Goal: Task Accomplishment & Management: Manage account settings

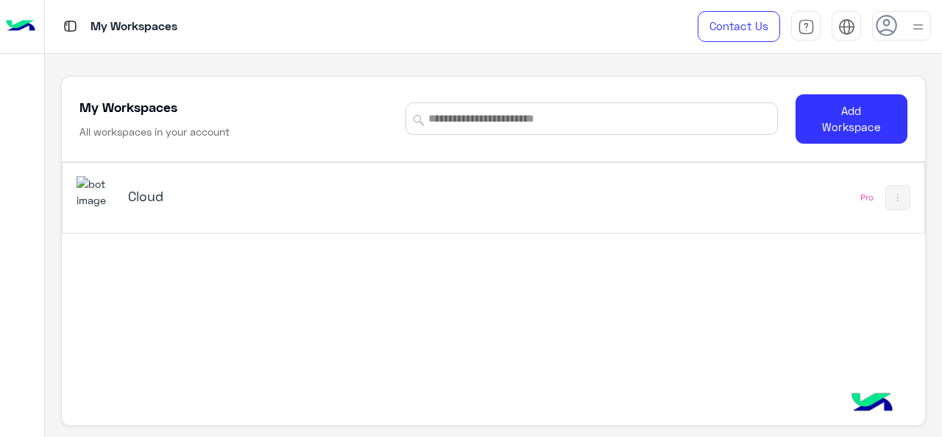
click at [144, 195] on h5 "Cloud" at bounding box center [278, 196] width 300 height 18
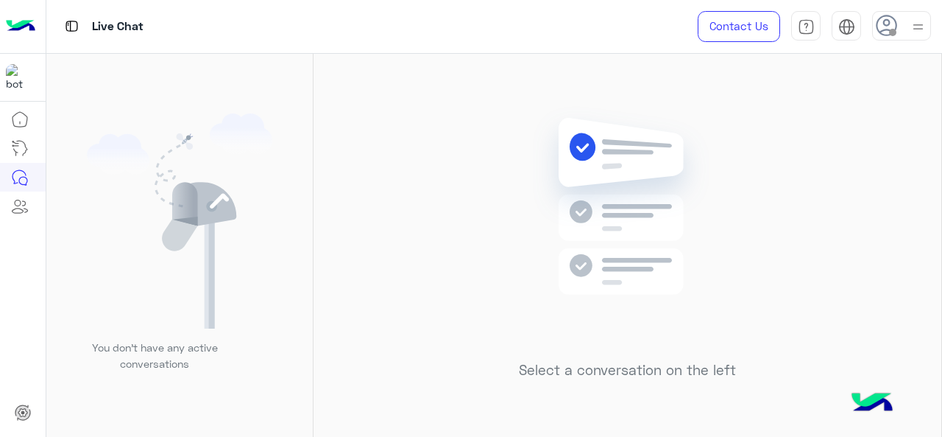
click at [916, 21] on img at bounding box center [918, 27] width 18 height 18
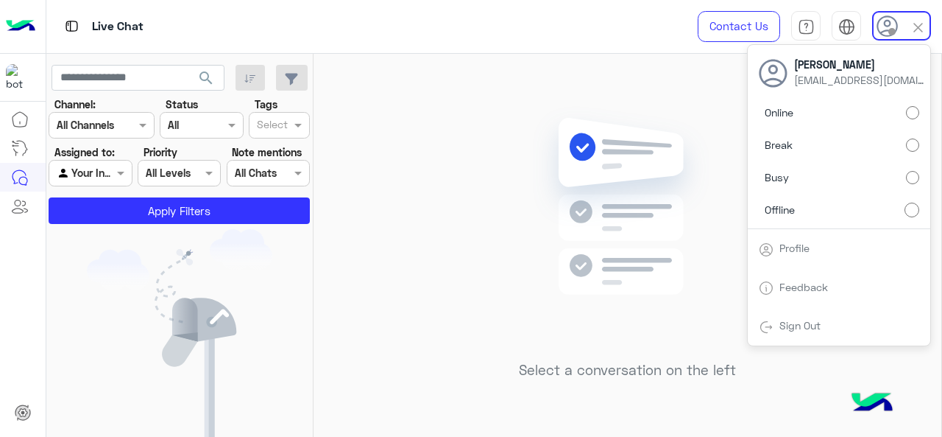
click at [911, 118] on label "Online" at bounding box center [839, 112] width 161 height 27
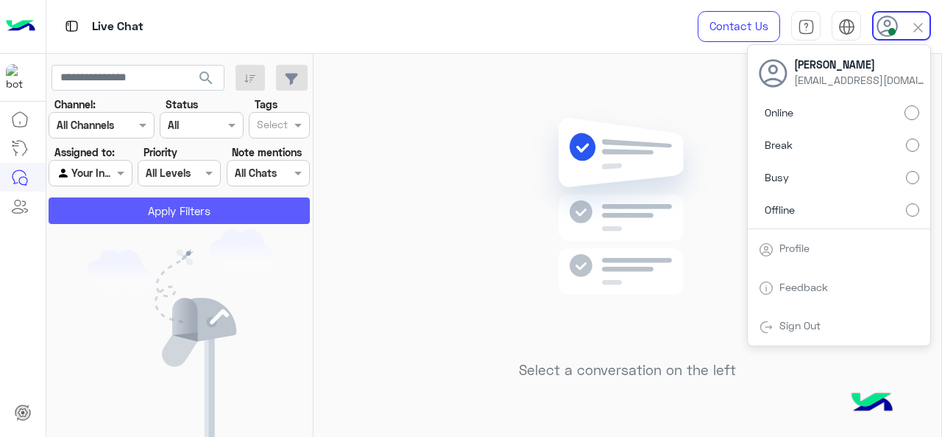
click at [196, 209] on button "Apply Filters" at bounding box center [179, 210] width 261 height 27
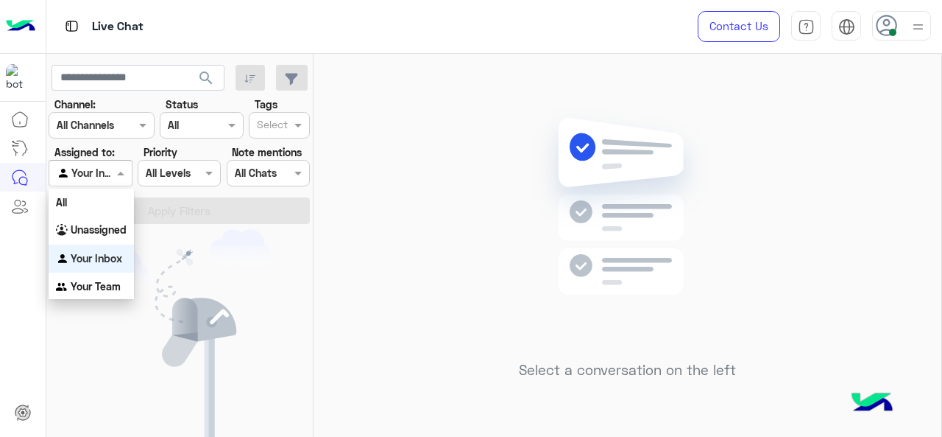
drag, startPoint x: 113, startPoint y: 176, endPoint x: 124, endPoint y: 194, distance: 21.5
click at [113, 176] on div "Agent Filter Your Inbox" at bounding box center [90, 173] width 83 height 27
drag, startPoint x: 120, startPoint y: 229, endPoint x: 193, endPoint y: 180, distance: 88.0
click at [121, 228] on b "Unassigned" at bounding box center [99, 229] width 56 height 13
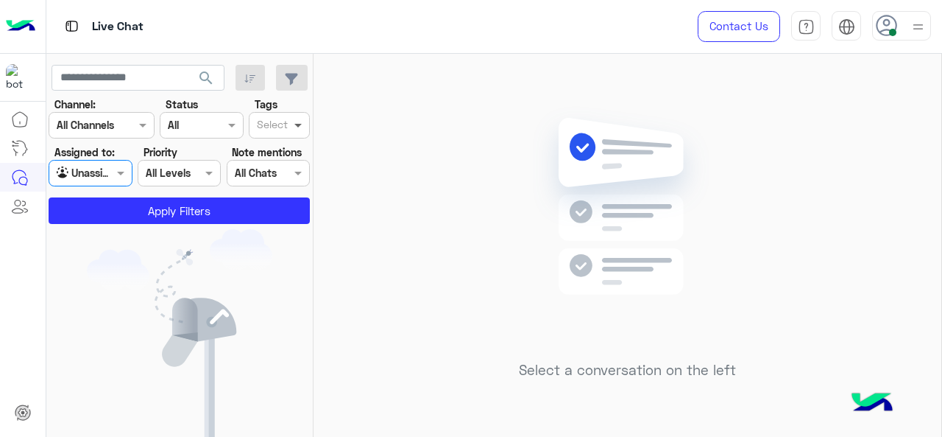
click at [295, 119] on span at bounding box center [300, 124] width 18 height 15
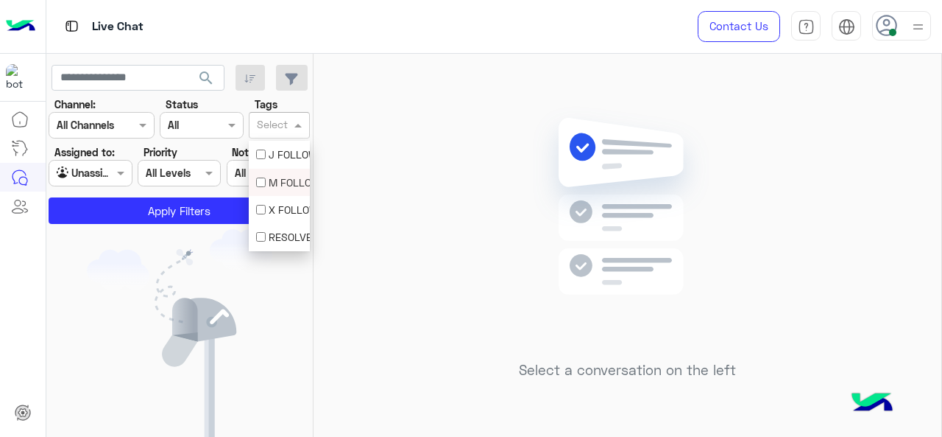
click at [281, 178] on div "M FOLLOW UP" at bounding box center [279, 182] width 46 height 15
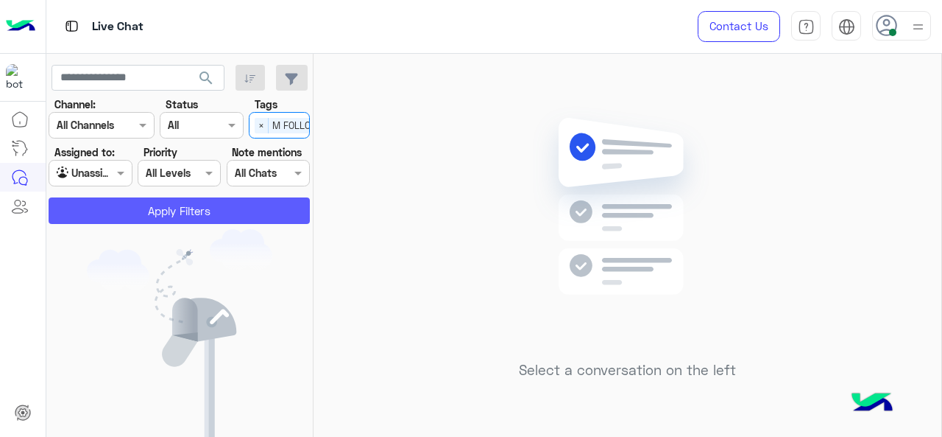
click at [271, 208] on button "Apply Filters" at bounding box center [179, 210] width 261 height 27
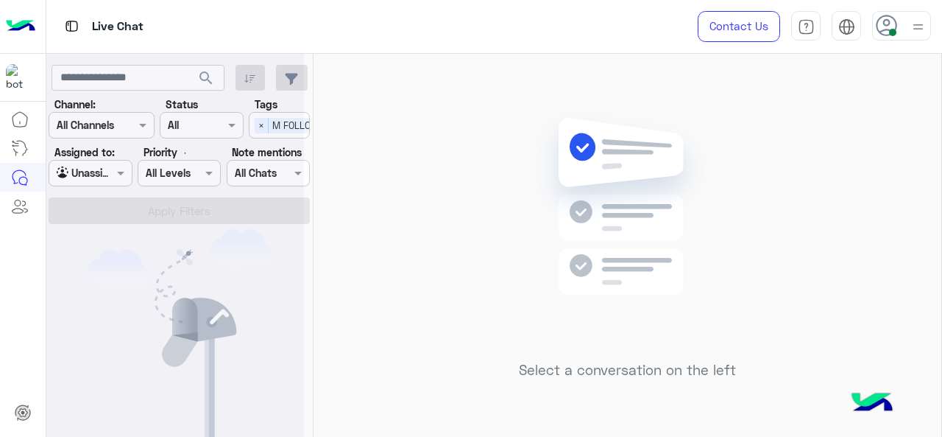
click at [119, 176] on div at bounding box center [175, 224] width 258 height 437
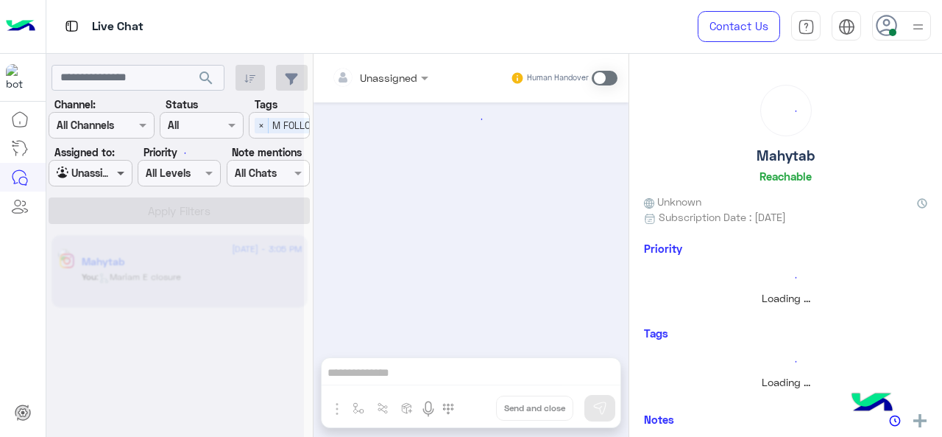
scroll to position [573, 0]
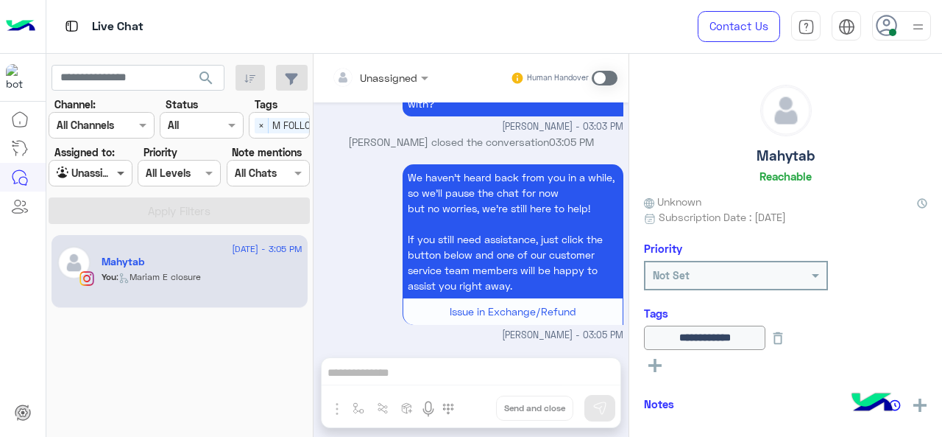
click at [121, 175] on span at bounding box center [122, 172] width 18 height 15
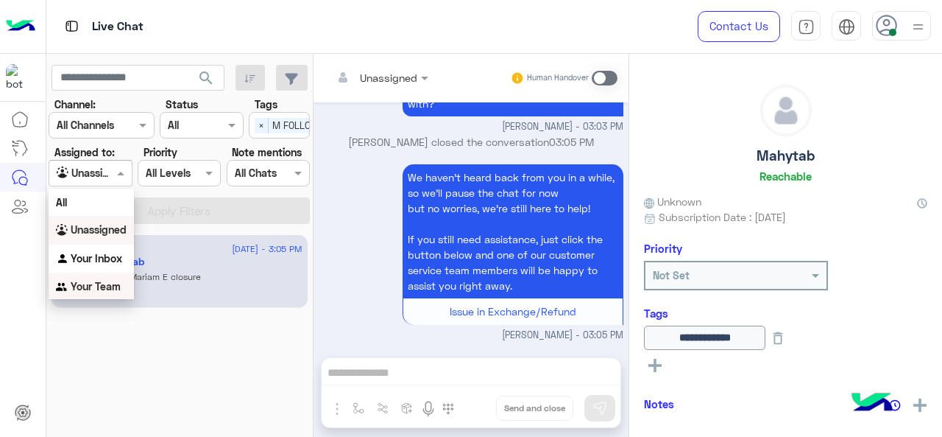
click at [128, 275] on div "Your Team" at bounding box center [91, 286] width 85 height 29
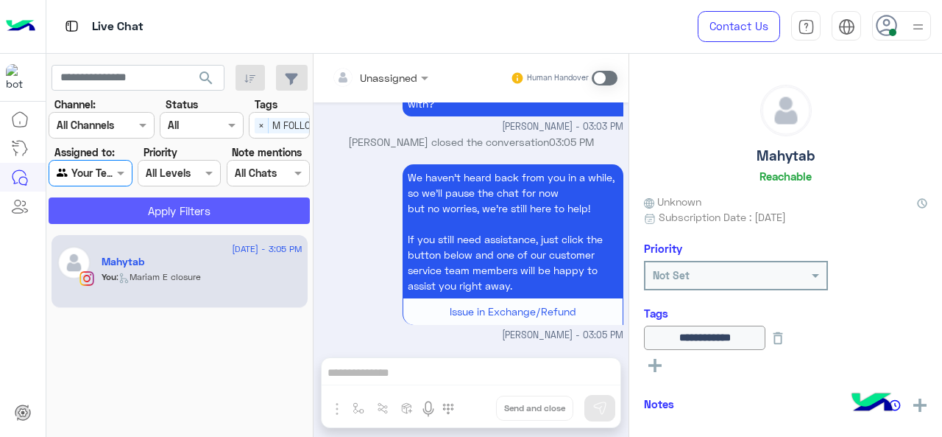
click at [196, 197] on section "Channel: Channel All Channels Status Channel All Tags Select × M FOLLOW UP Assi…" at bounding box center [179, 159] width 245 height 127
click at [262, 119] on span "×" at bounding box center [262, 125] width 14 height 15
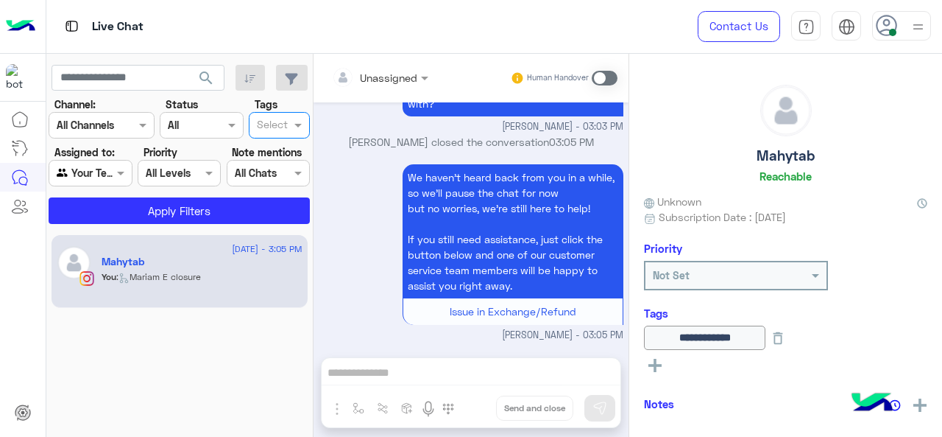
scroll to position [0, 0]
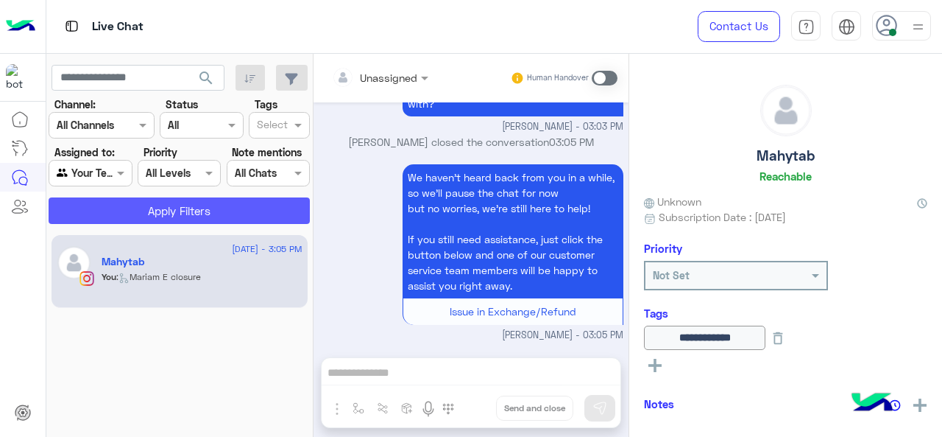
drag, startPoint x: 246, startPoint y: 193, endPoint x: 246, endPoint y: 207, distance: 14.0
click at [246, 201] on section "Channel: Channel All Channels Status Channel All Tags Select Assigned to: Agent…" at bounding box center [179, 159] width 245 height 127
click at [246, 207] on button "Apply Filters" at bounding box center [179, 210] width 261 height 27
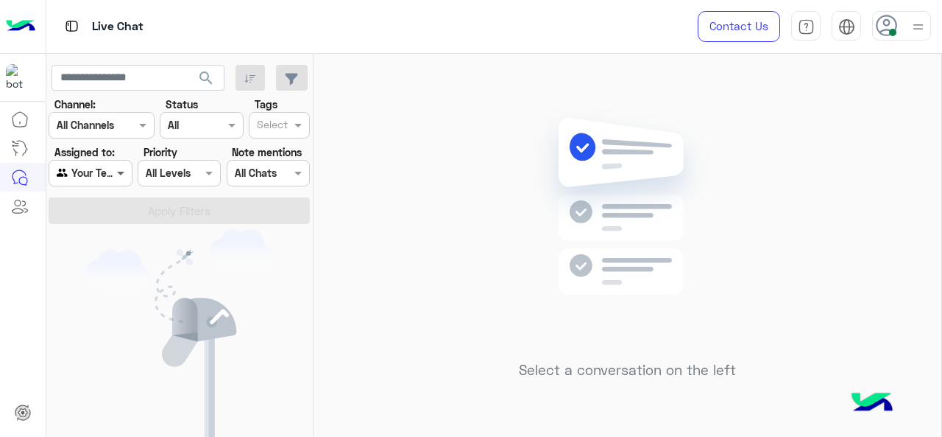
click at [118, 179] on span at bounding box center [122, 172] width 18 height 15
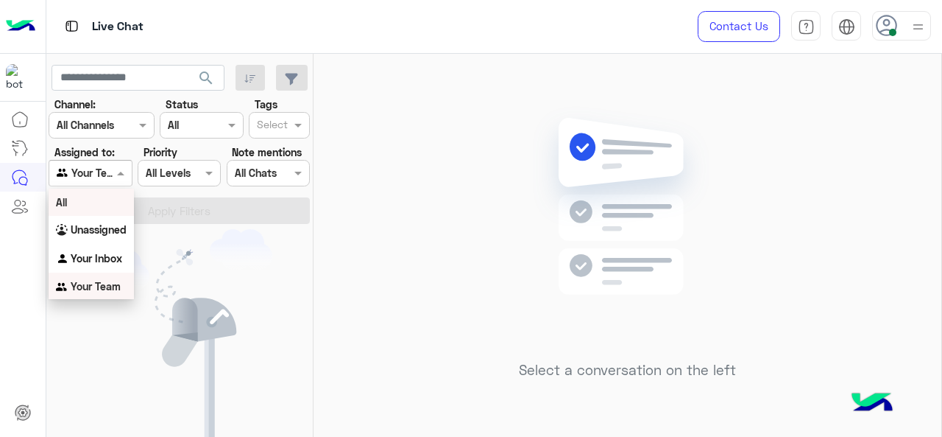
scroll to position [1, 0]
drag, startPoint x: 117, startPoint y: 249, endPoint x: 149, endPoint y: 236, distance: 34.0
click at [118, 249] on div "Your Inbox" at bounding box center [91, 257] width 85 height 29
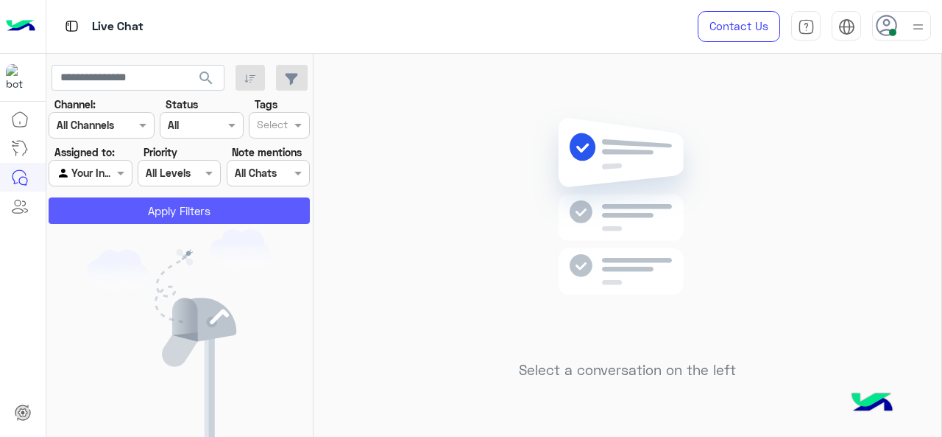
click at [190, 205] on button "Apply Filters" at bounding box center [179, 210] width 261 height 27
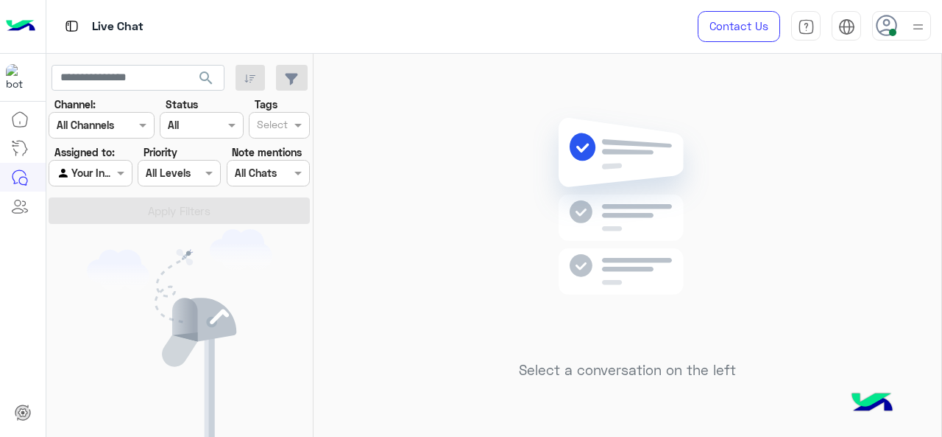
click at [382, 113] on div "Select a conversation on the left" at bounding box center [628, 248] width 628 height 389
click at [476, 175] on div "Select a conversation on the left" at bounding box center [628, 248] width 628 height 389
click at [909, 24] on div at bounding box center [902, 25] width 59 height 29
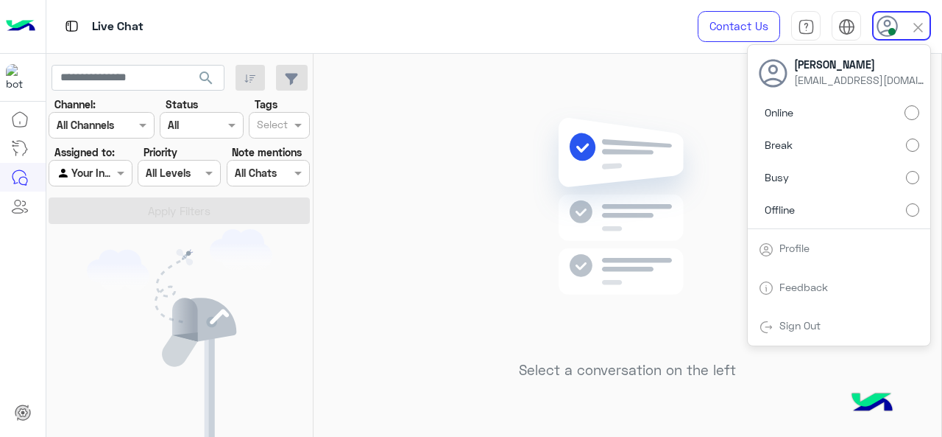
click at [614, 139] on img at bounding box center [627, 228] width 213 height 244
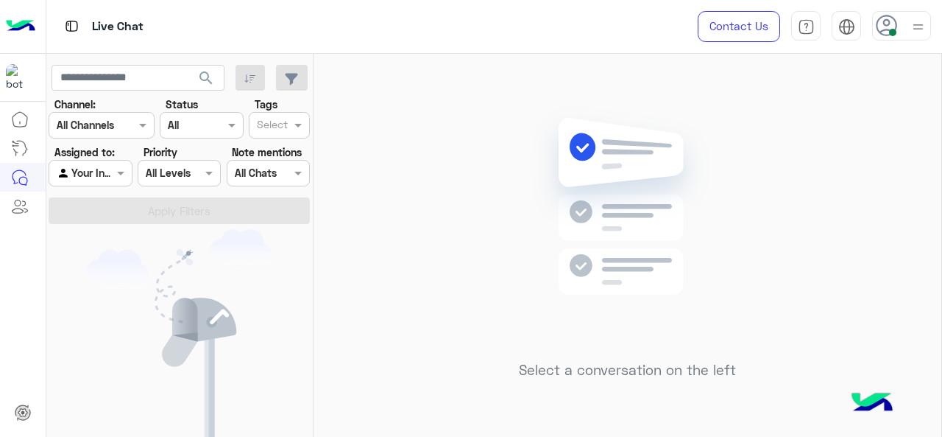
click at [923, 26] on img at bounding box center [918, 27] width 18 height 18
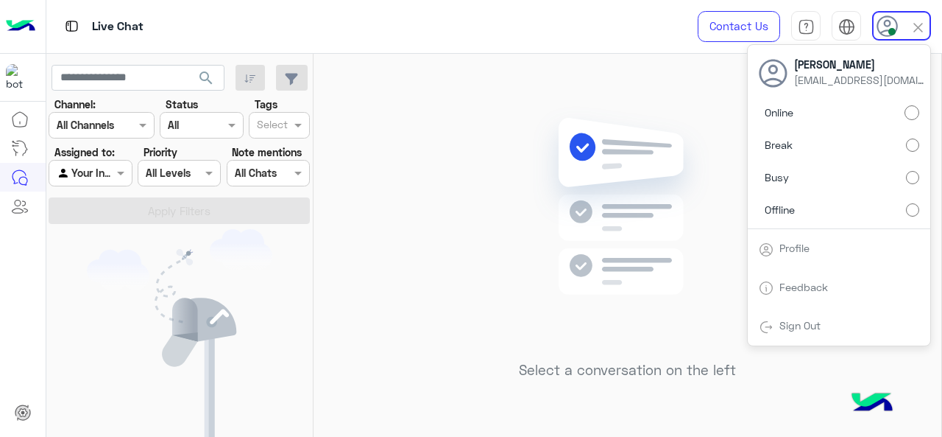
drag, startPoint x: 533, startPoint y: 226, endPoint x: 585, endPoint y: 194, distance: 60.5
click at [534, 225] on img at bounding box center [627, 228] width 213 height 244
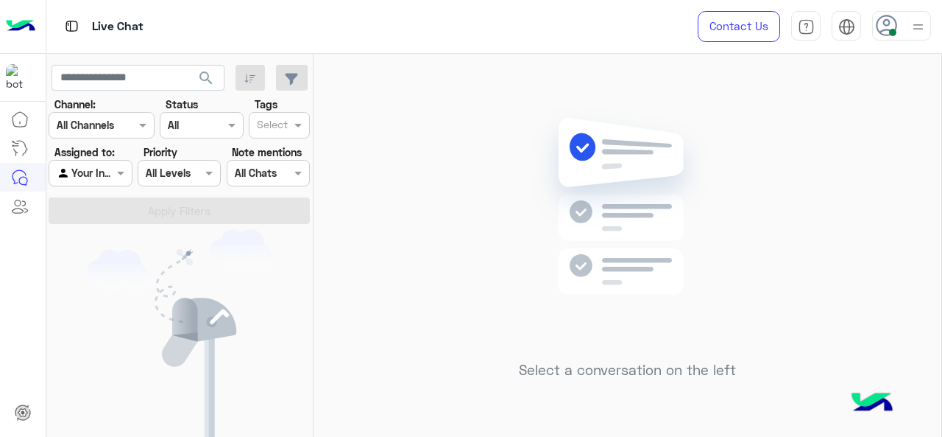
click at [923, 25] on img at bounding box center [918, 27] width 18 height 18
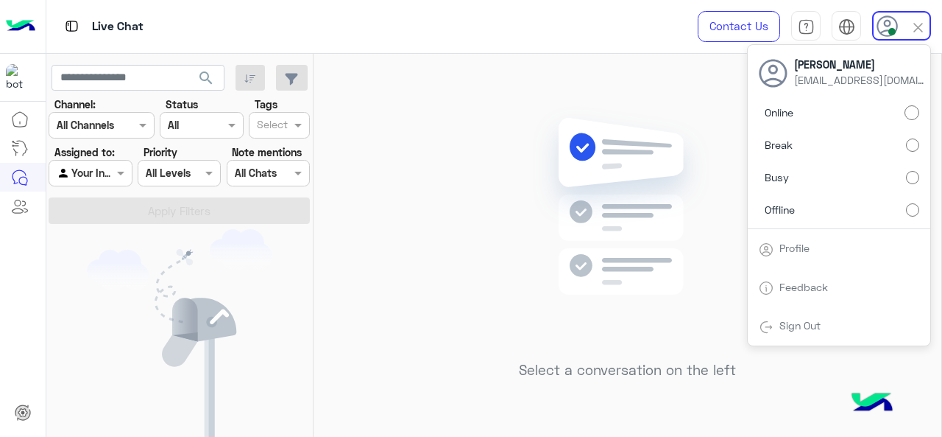
click at [811, 325] on link "Sign Out" at bounding box center [800, 325] width 41 height 13
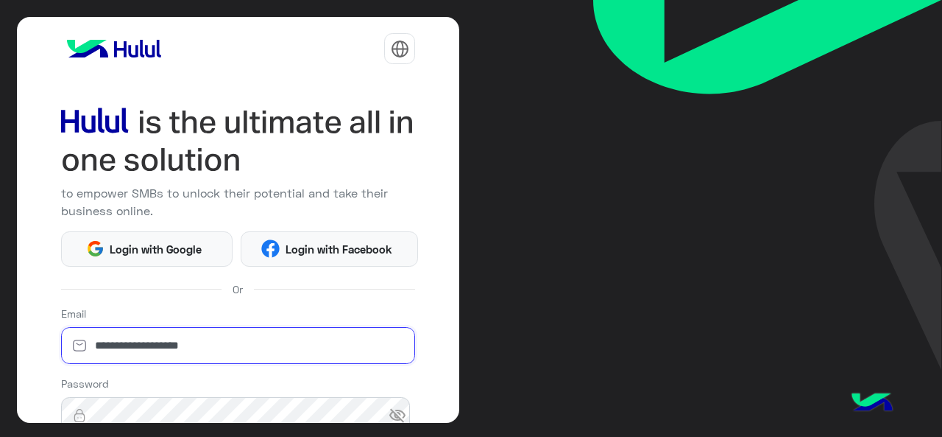
click at [305, 341] on input "**********" at bounding box center [238, 345] width 355 height 37
type input "**********"
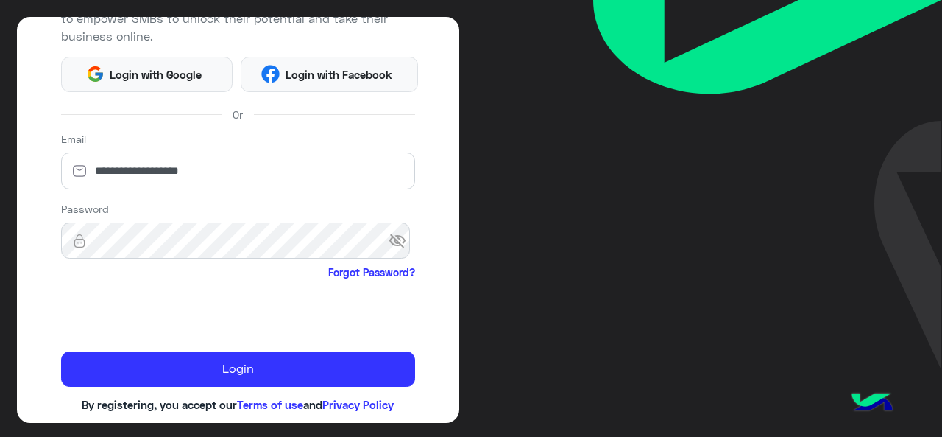
scroll to position [194, 0]
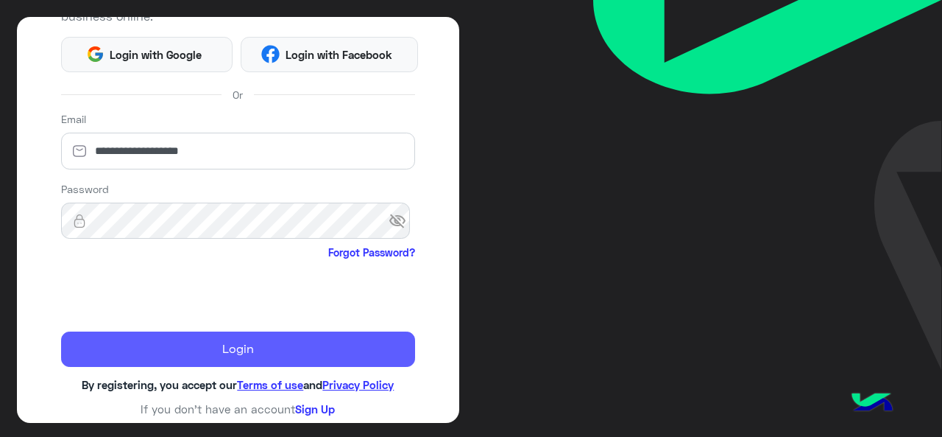
click at [184, 352] on button "Login" at bounding box center [238, 348] width 355 height 35
